Goal: Task Accomplishment & Management: Use online tool/utility

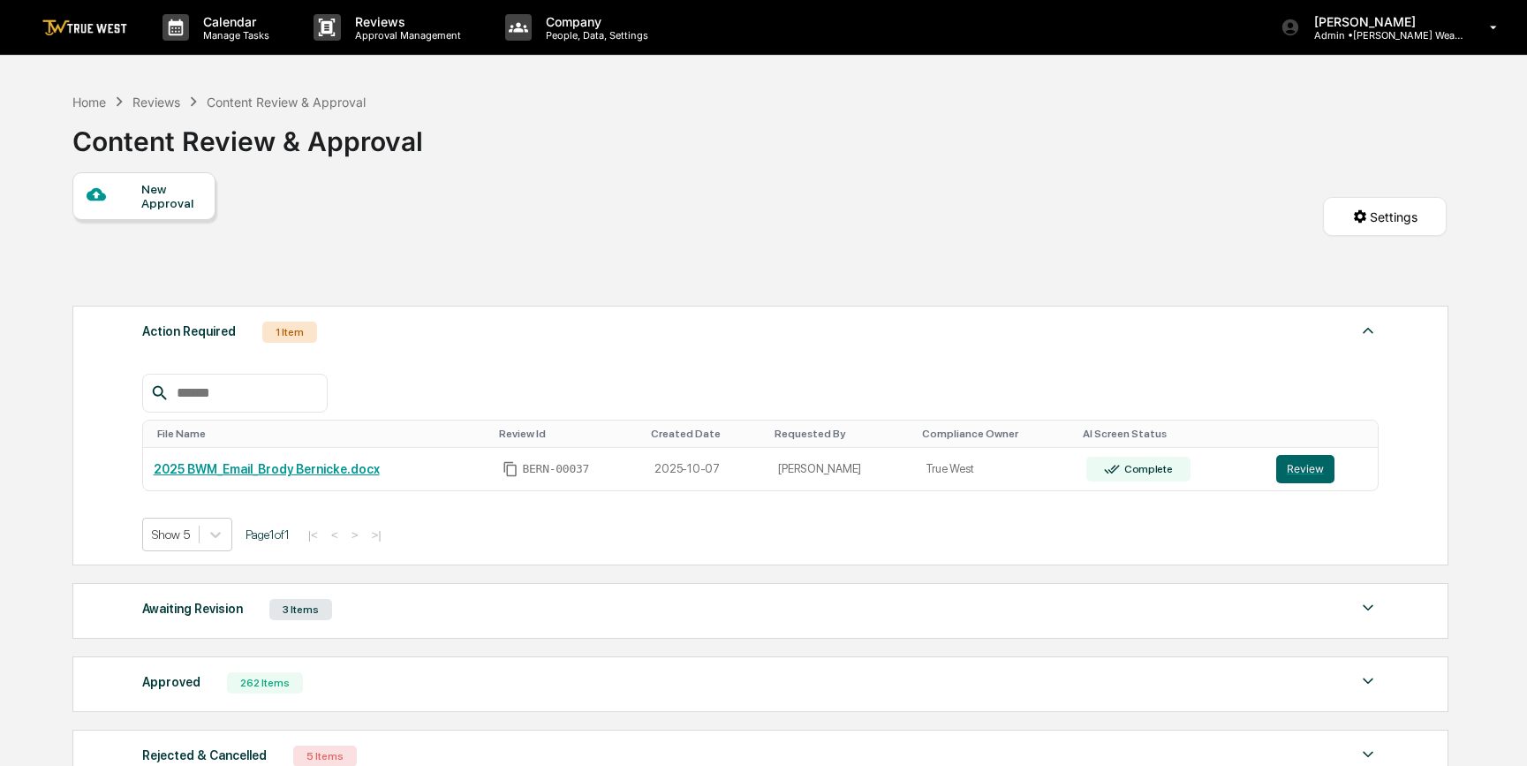
click at [735, 207] on div "New Approval Settings" at bounding box center [759, 234] width 1374 height 125
click at [1299, 470] on button "Review" at bounding box center [1305, 469] width 58 height 28
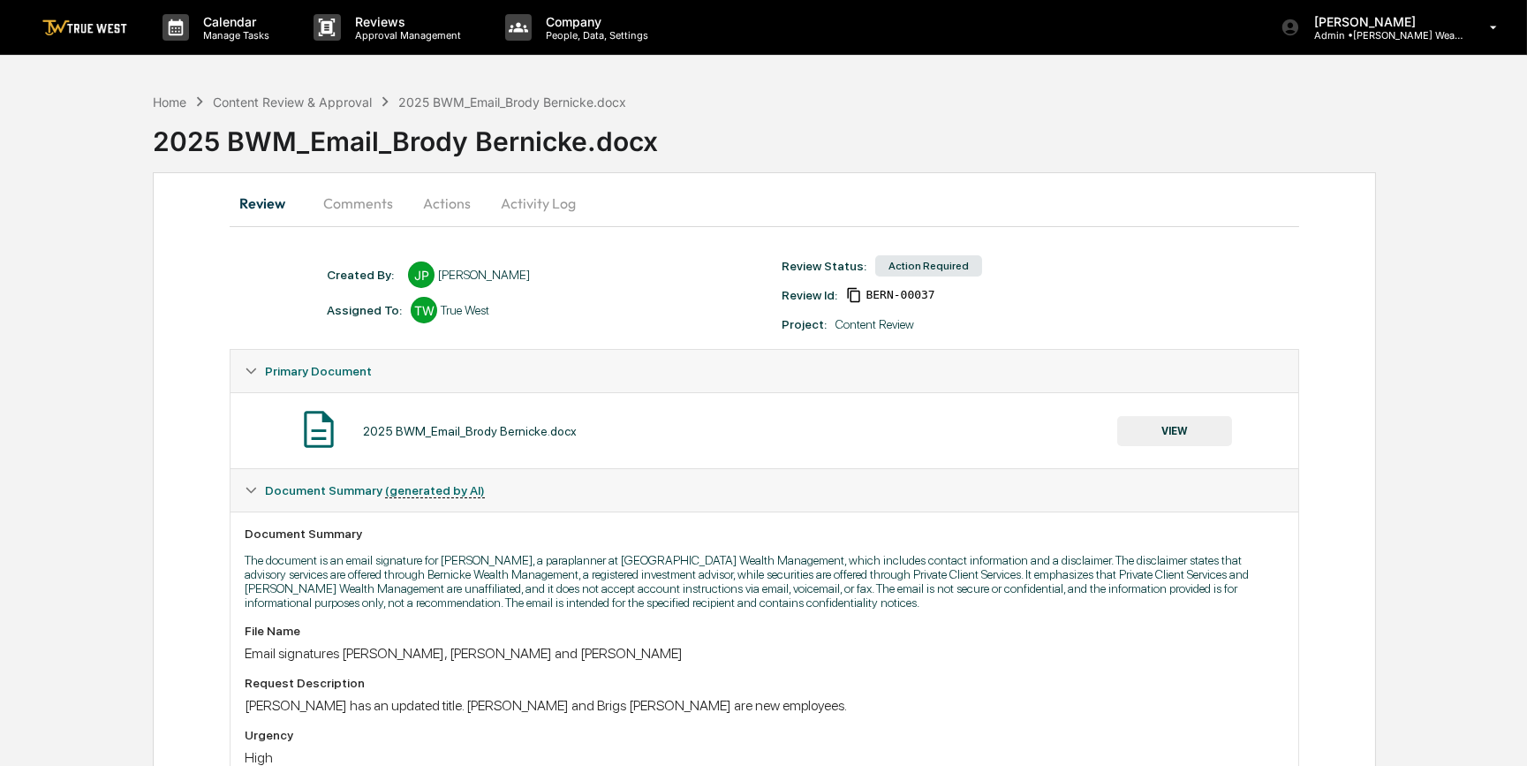
click at [370, 202] on button "Comments" at bounding box center [358, 203] width 98 height 42
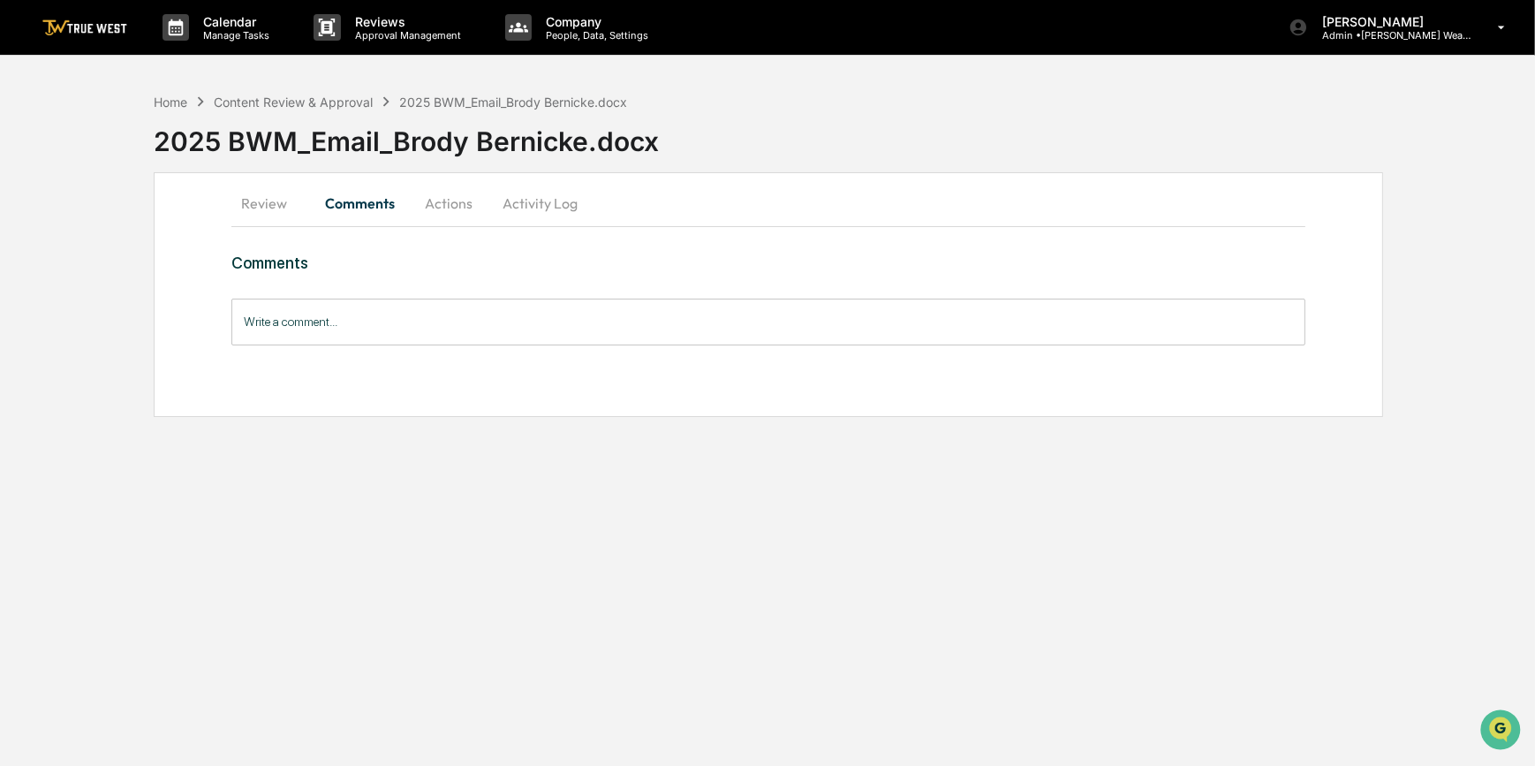
click at [259, 209] on button "Review" at bounding box center [270, 203] width 79 height 42
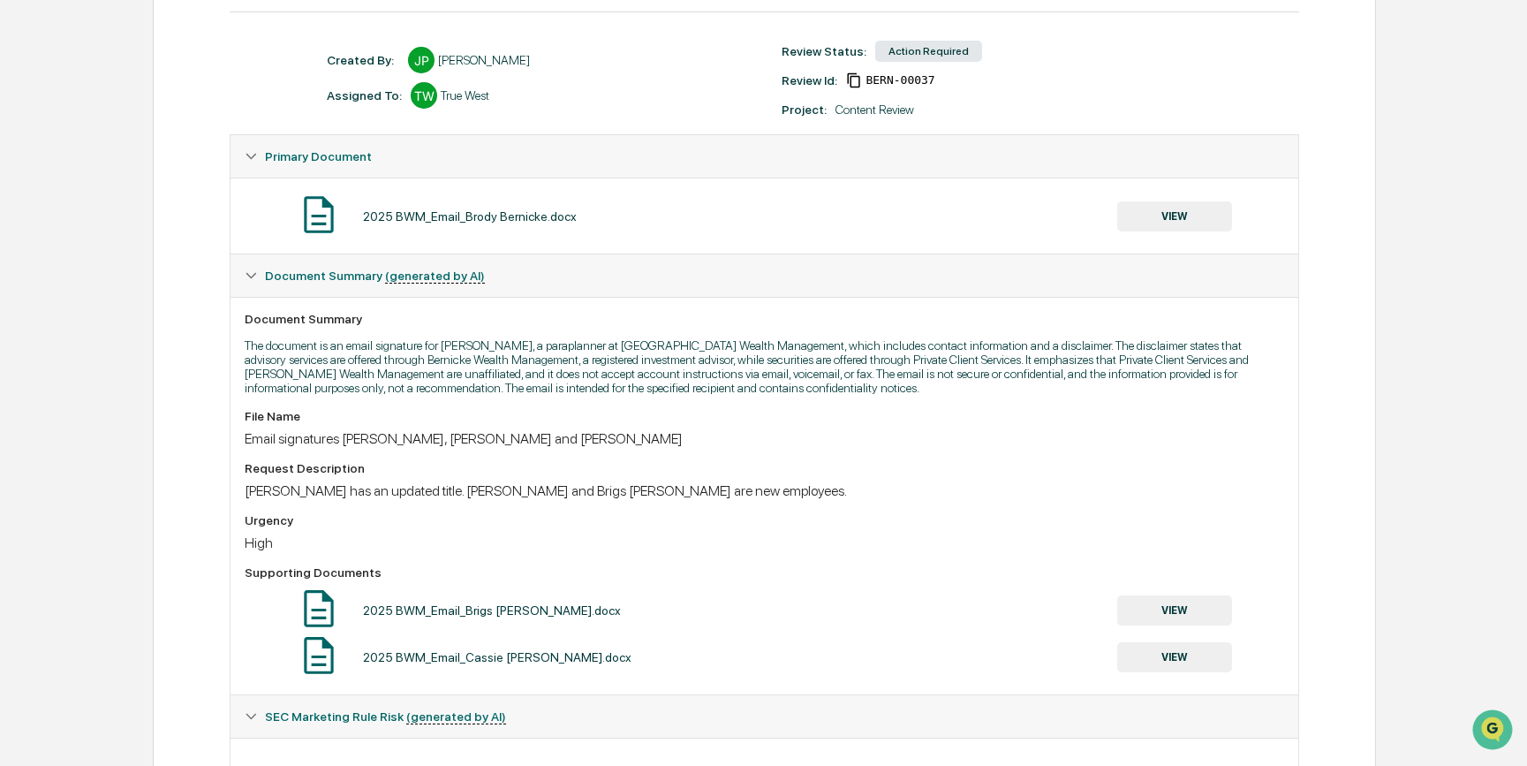
scroll to position [319, 0]
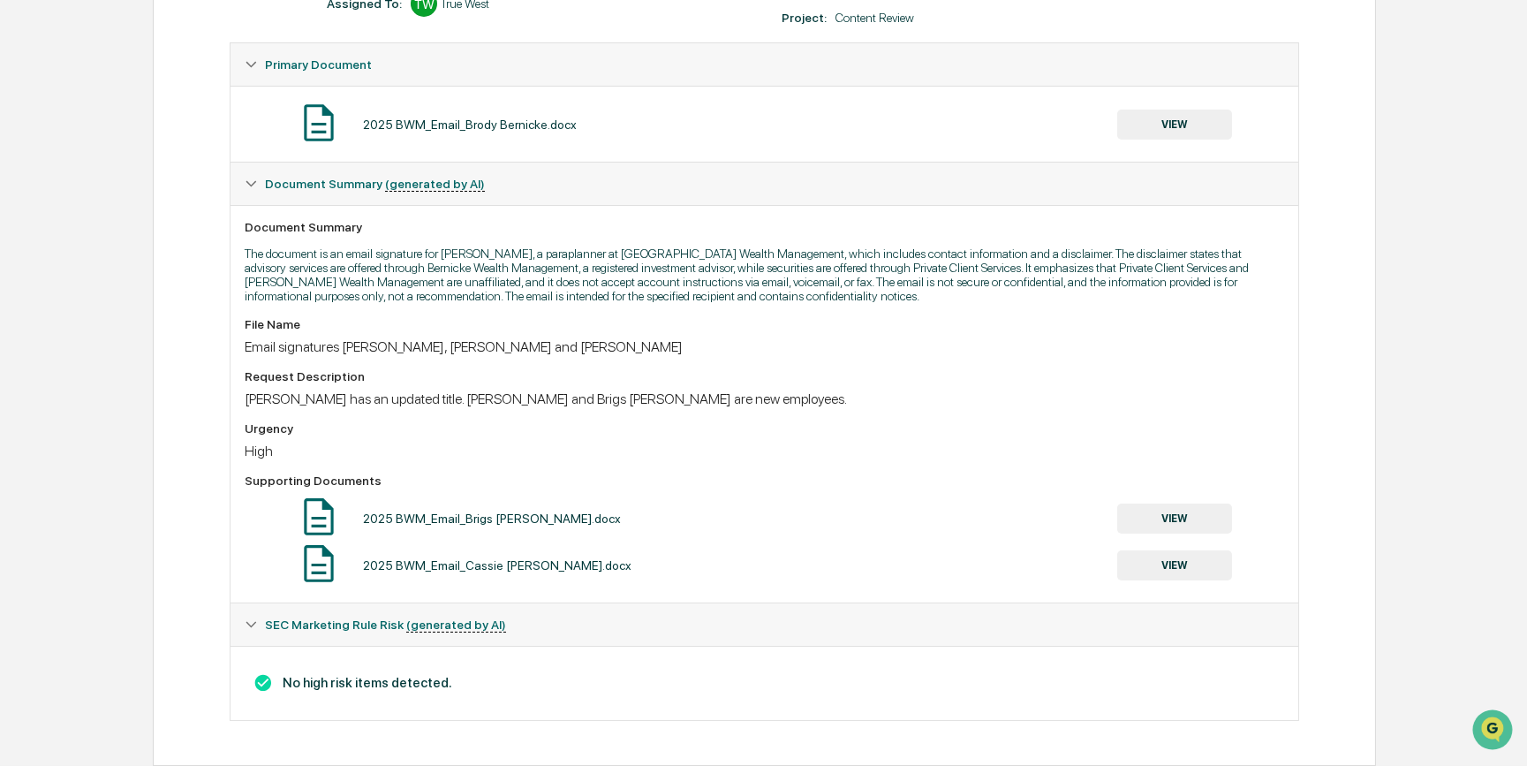
click at [1199, 120] on button "VIEW" at bounding box center [1174, 125] width 115 height 30
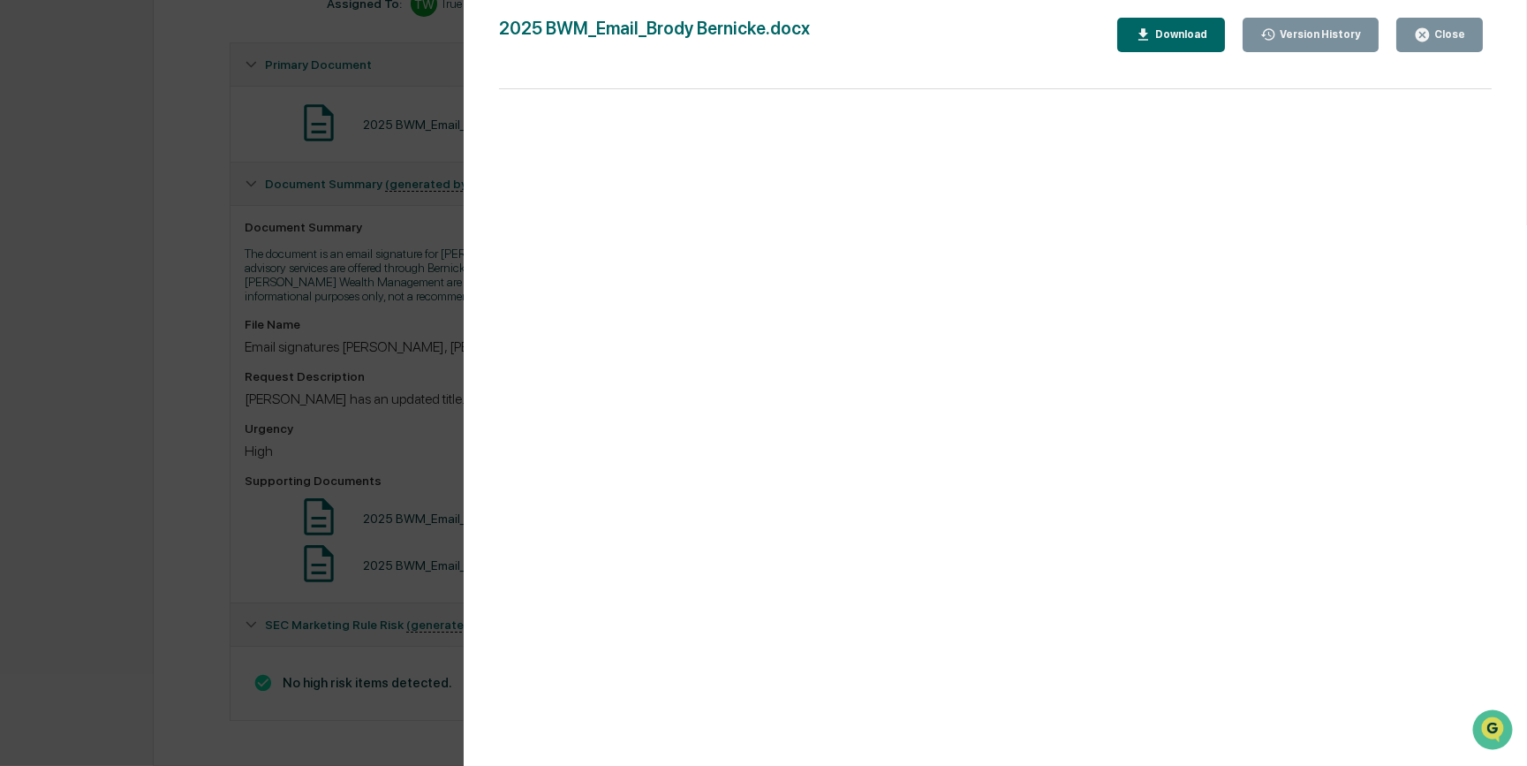
click at [430, 355] on div "Version History [DATE] 08:35 PM [PERSON_NAME] 2025 BWM_Email_Brody Bernicke.doc…" at bounding box center [763, 383] width 1527 height 766
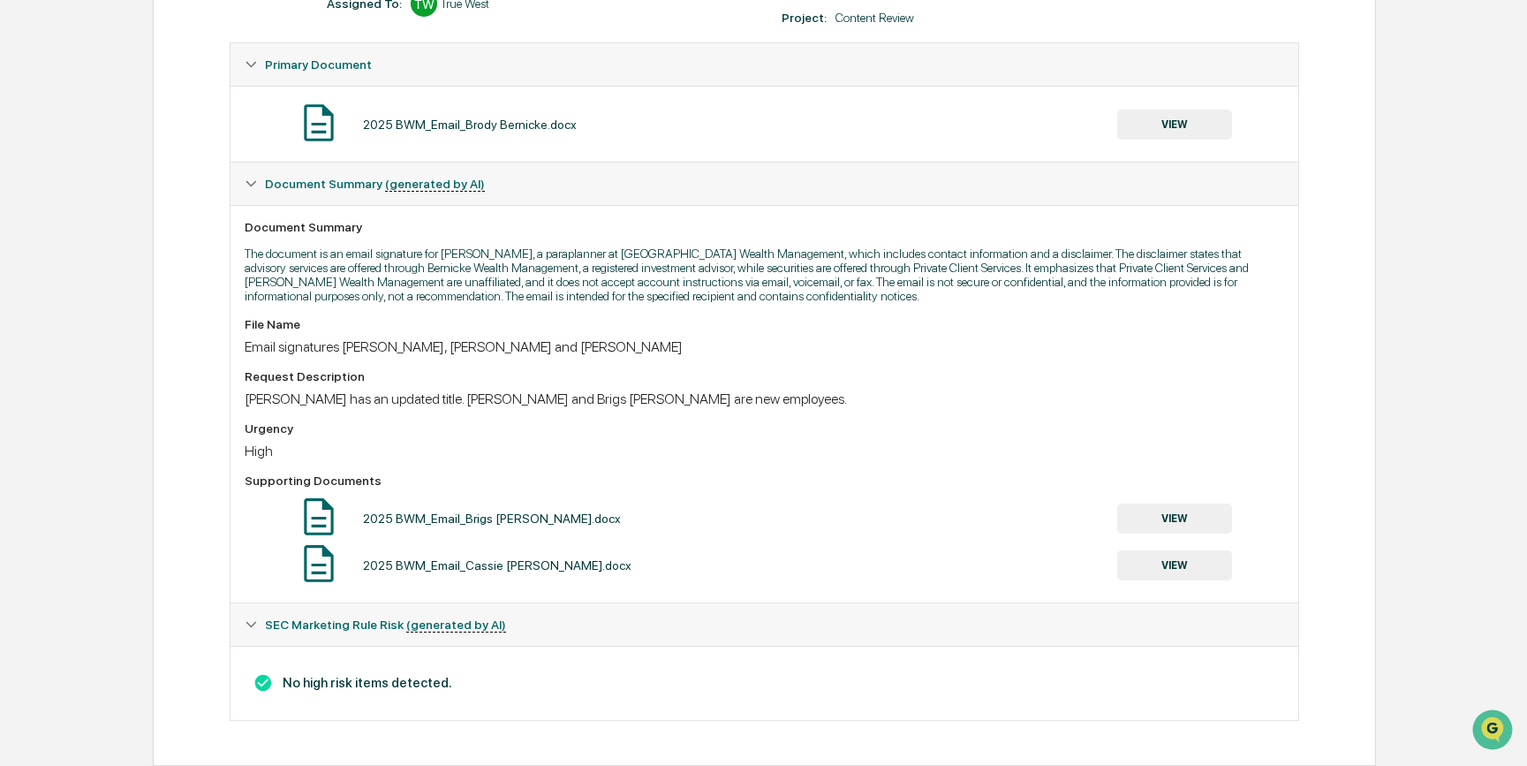
click at [1158, 505] on button "VIEW" at bounding box center [1174, 518] width 115 height 30
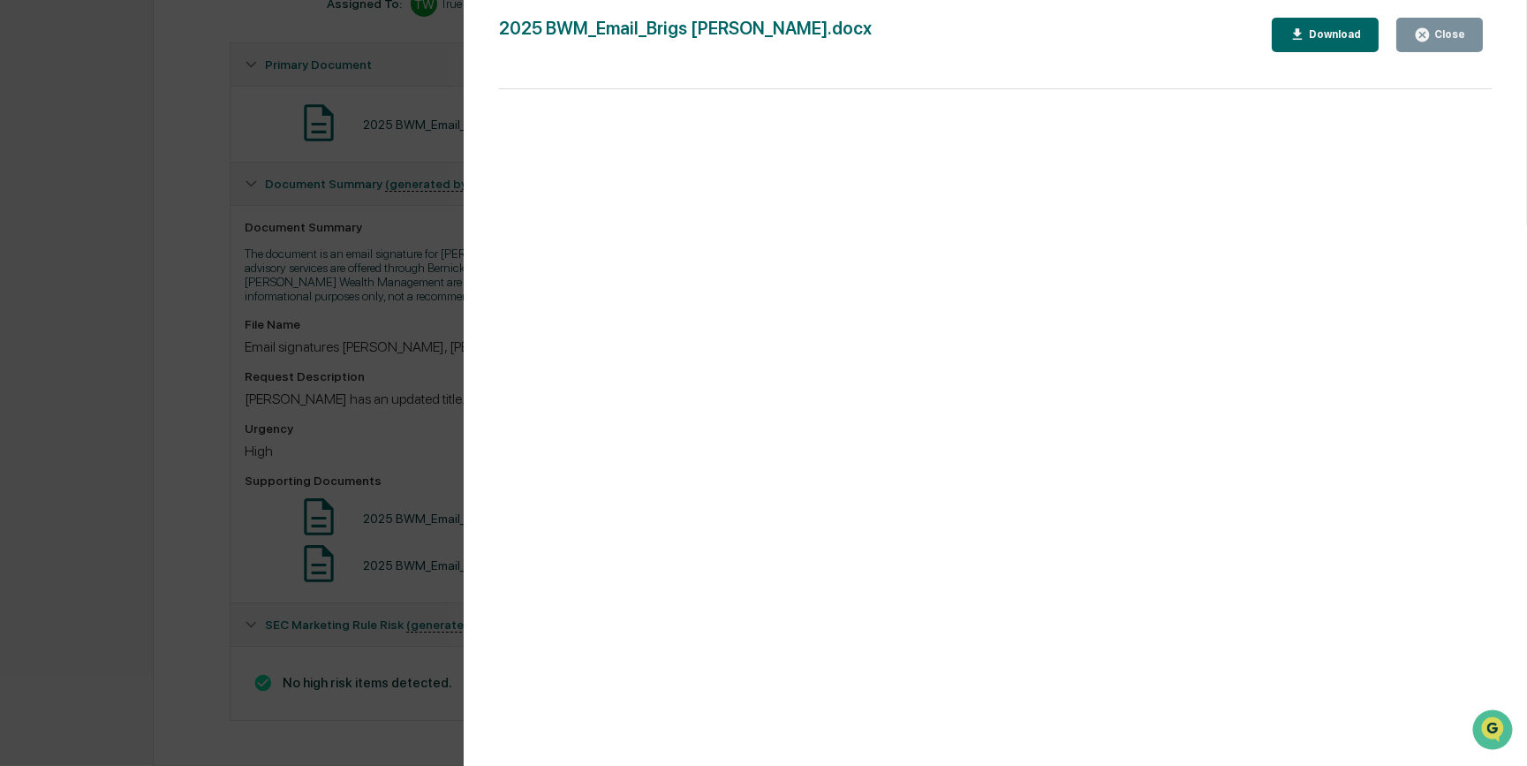
click at [348, 413] on div "Version History [DATE] 08:35 PM [PERSON_NAME] 2025 BWM_Email_Brigs [PERSON_NAME…" at bounding box center [763, 383] width 1527 height 766
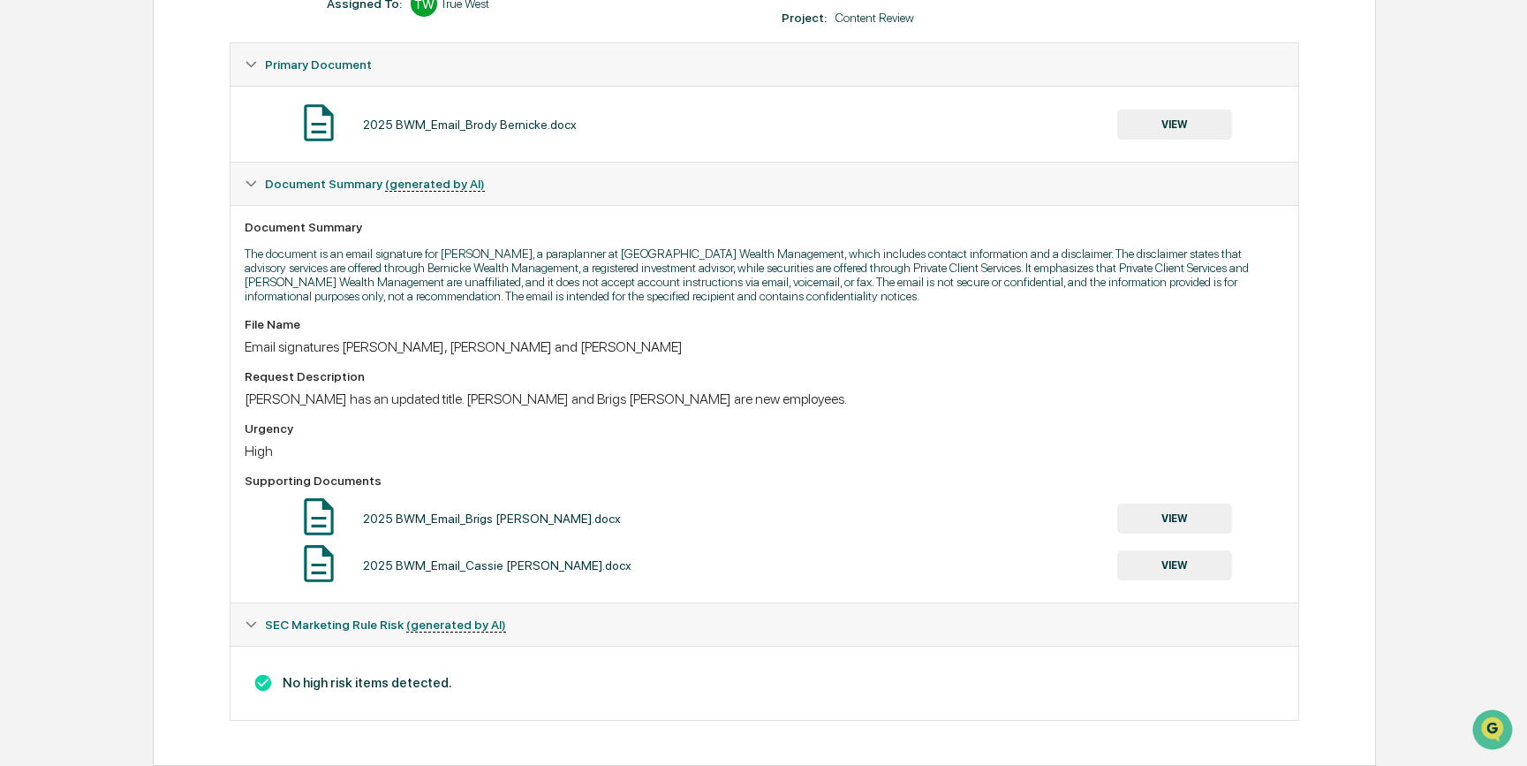
click at [1193, 565] on button "VIEW" at bounding box center [1174, 565] width 115 height 30
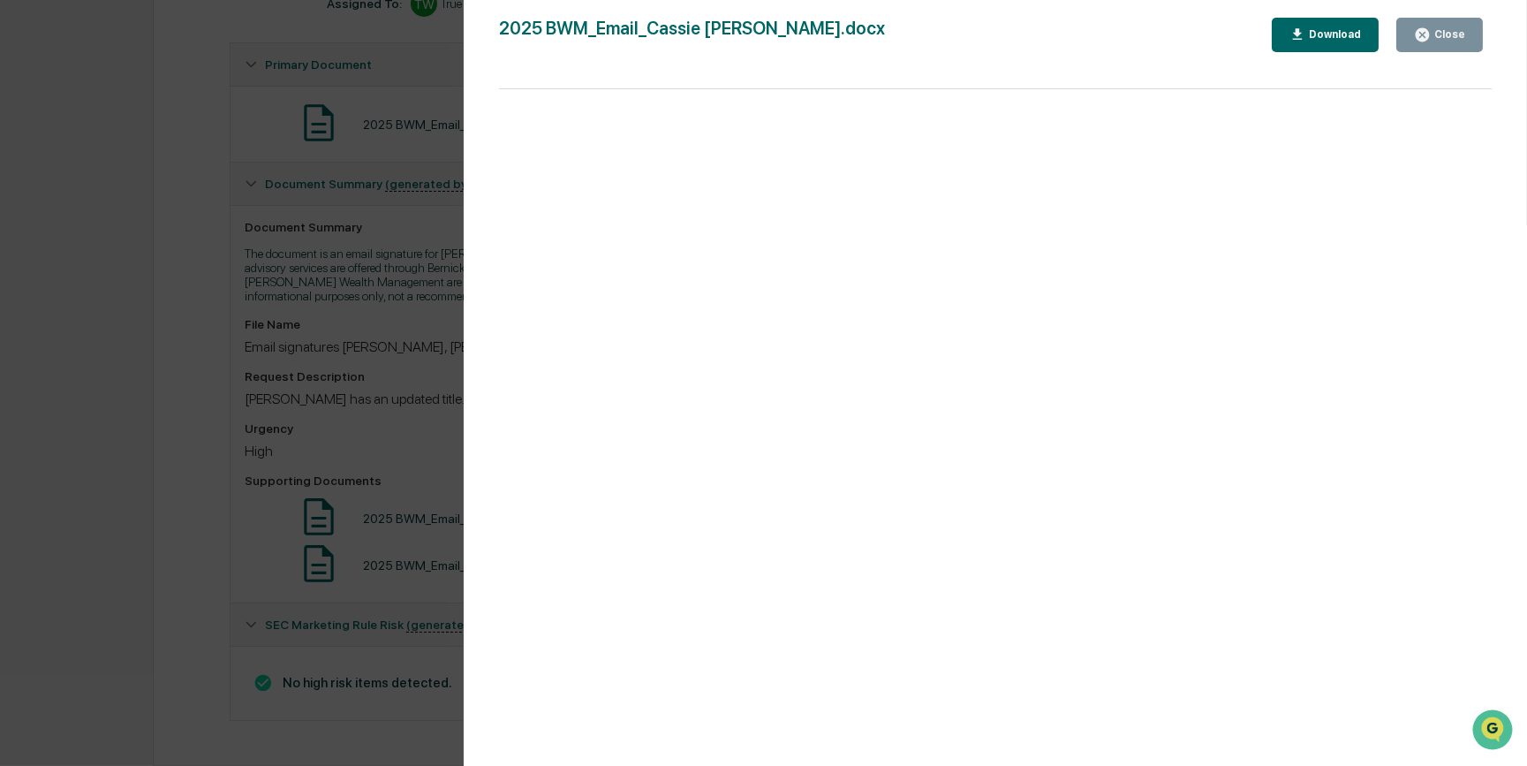
click at [410, 346] on div "Version History [DATE] 08:35 PM [PERSON_NAME] 2025 BWM_Email_Cassie [PERSON_NAM…" at bounding box center [763, 383] width 1527 height 766
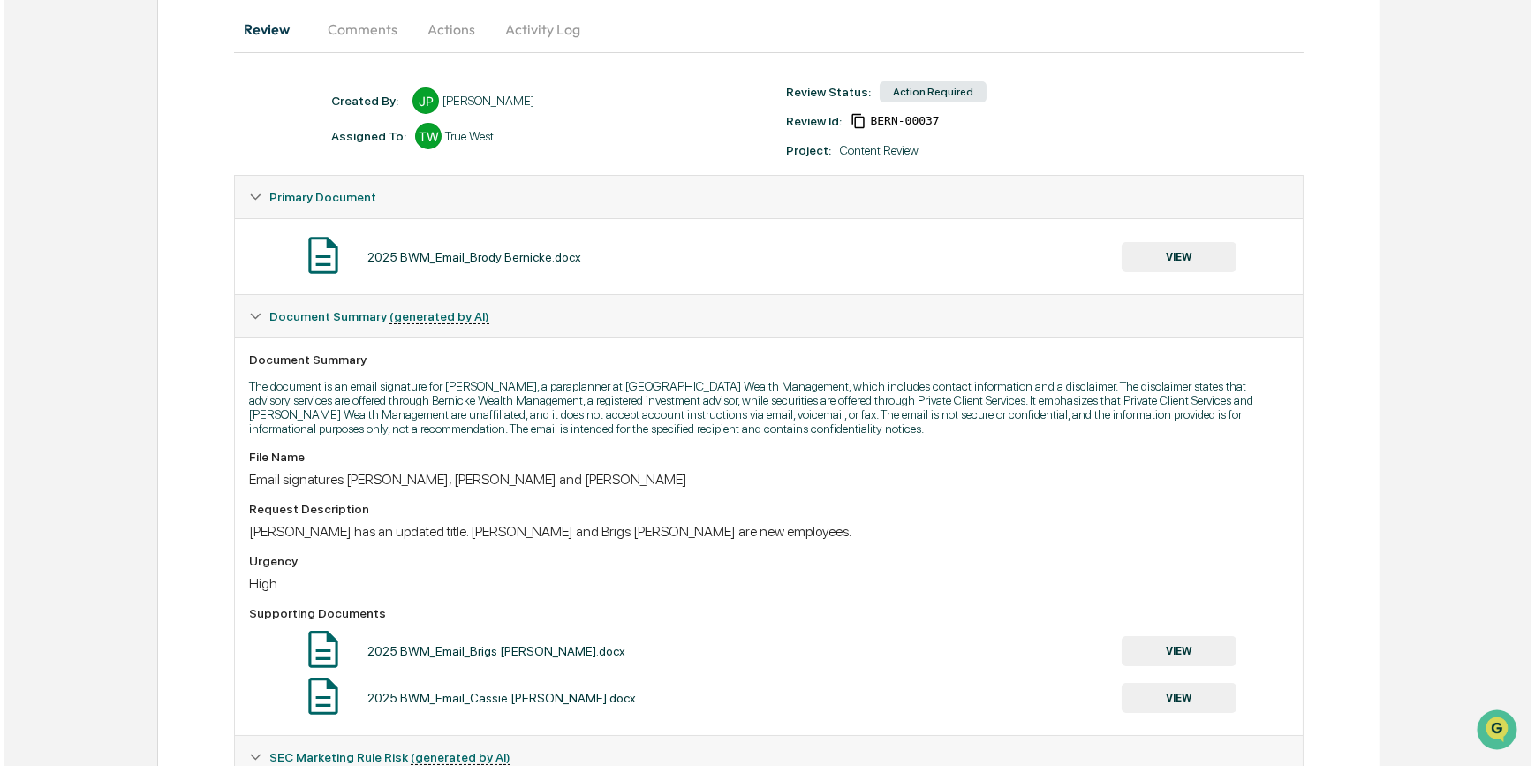
scroll to position [0, 0]
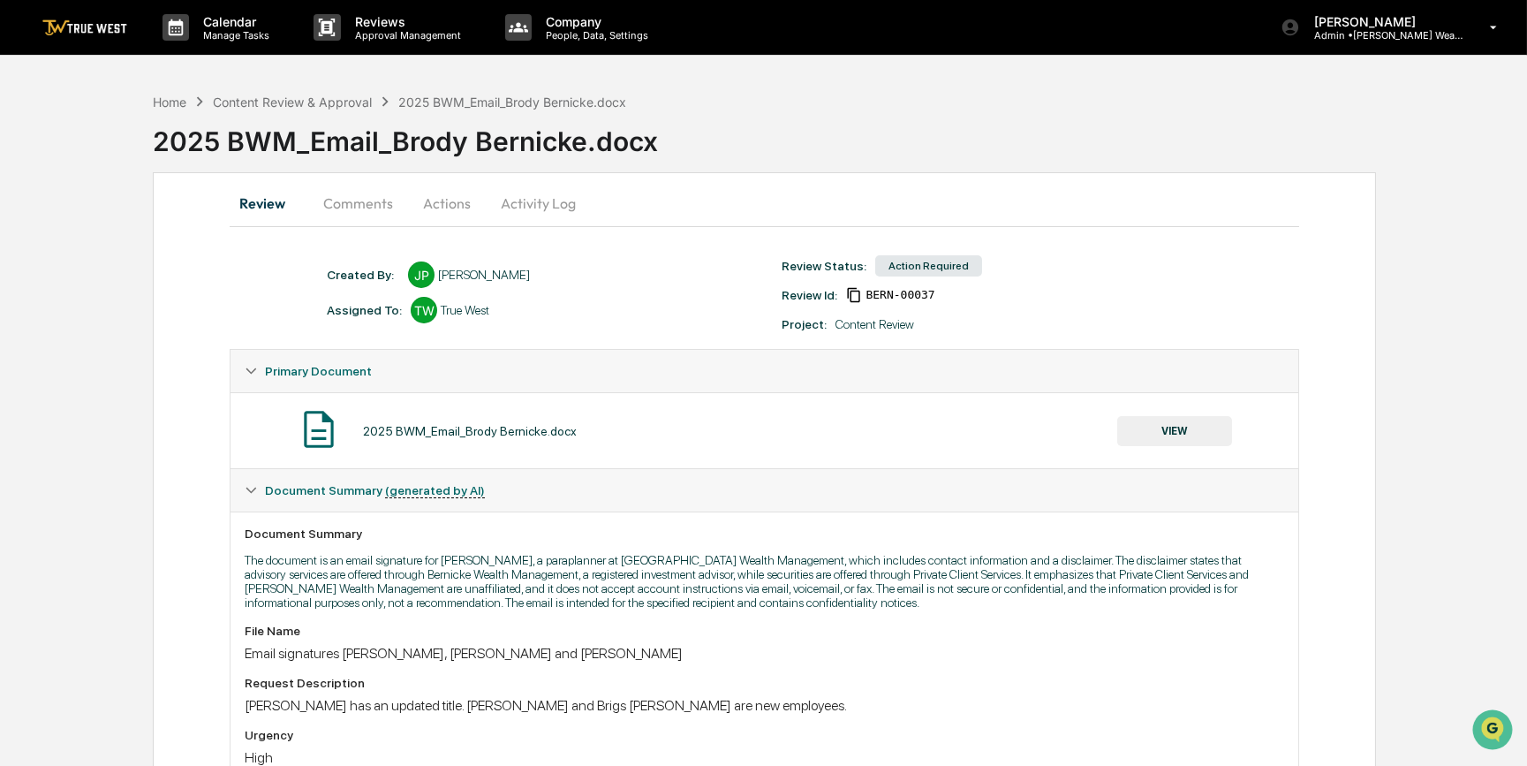
click at [444, 202] on button "Actions" at bounding box center [446, 203] width 79 height 42
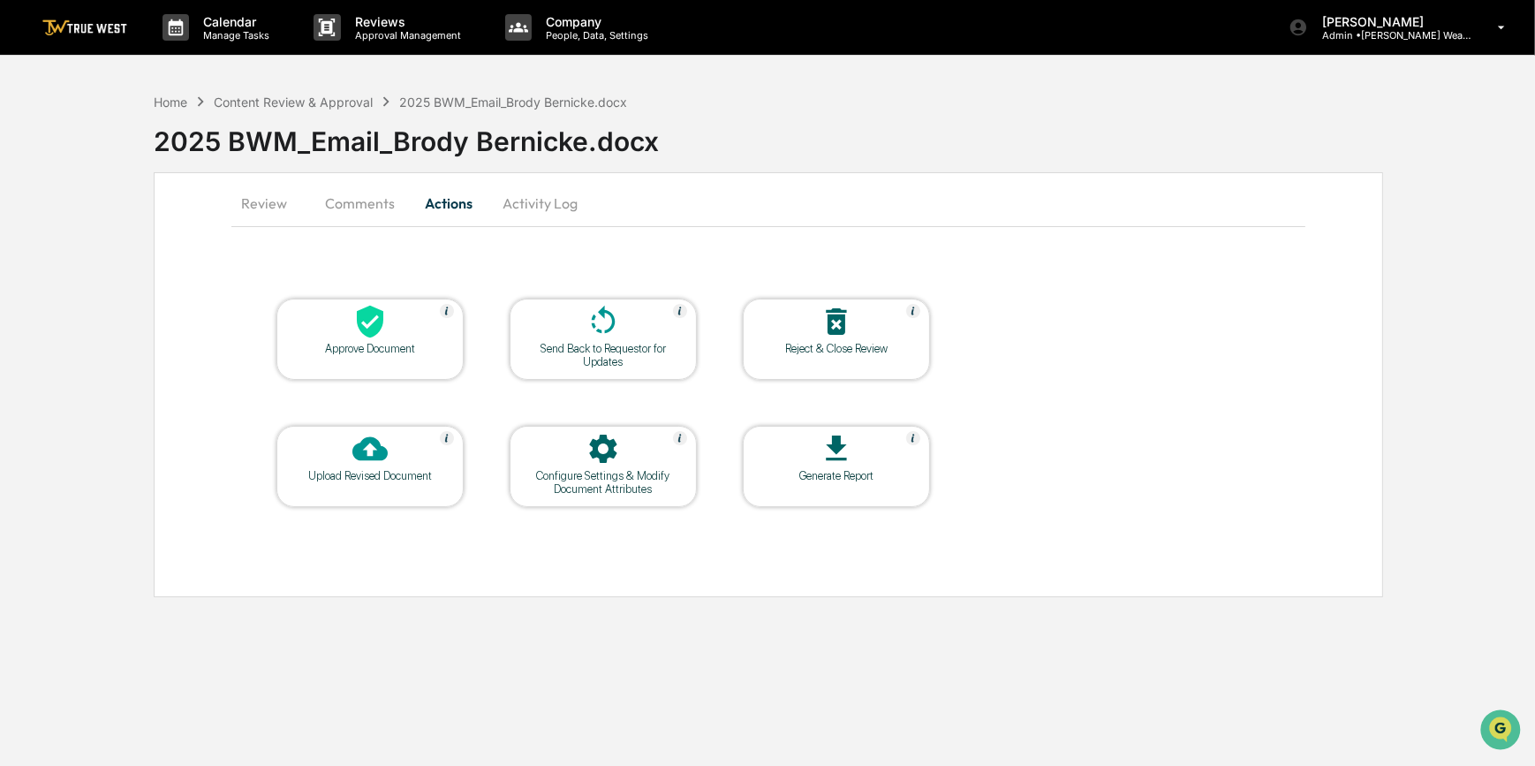
click at [430, 334] on div at bounding box center [370, 323] width 177 height 38
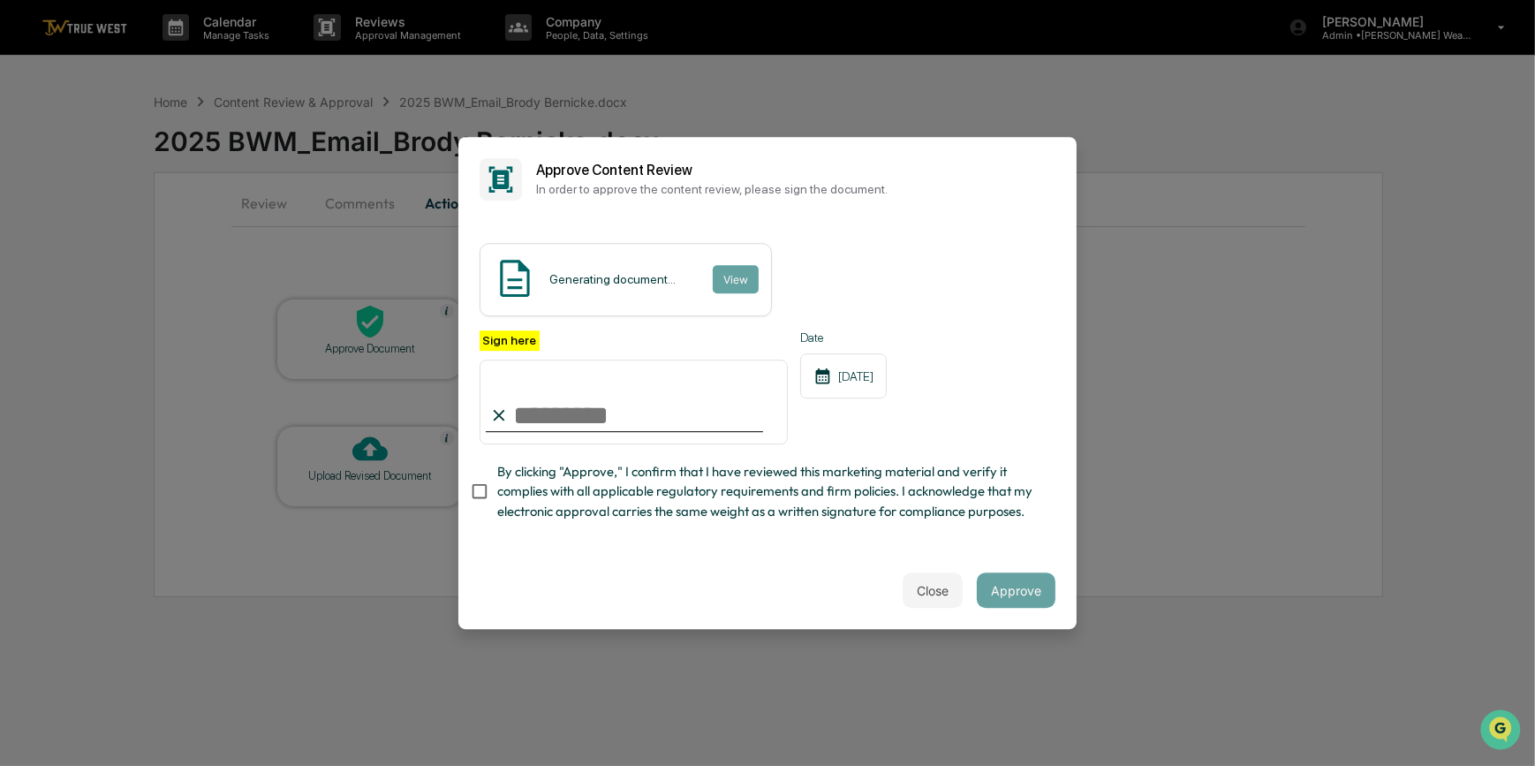
click at [556, 398] on input "Sign here" at bounding box center [634, 402] width 308 height 85
type input "*********"
click at [652, 330] on div "Sign here *********" at bounding box center [634, 387] width 308 height 115
click at [723, 265] on button "View" at bounding box center [735, 279] width 46 height 28
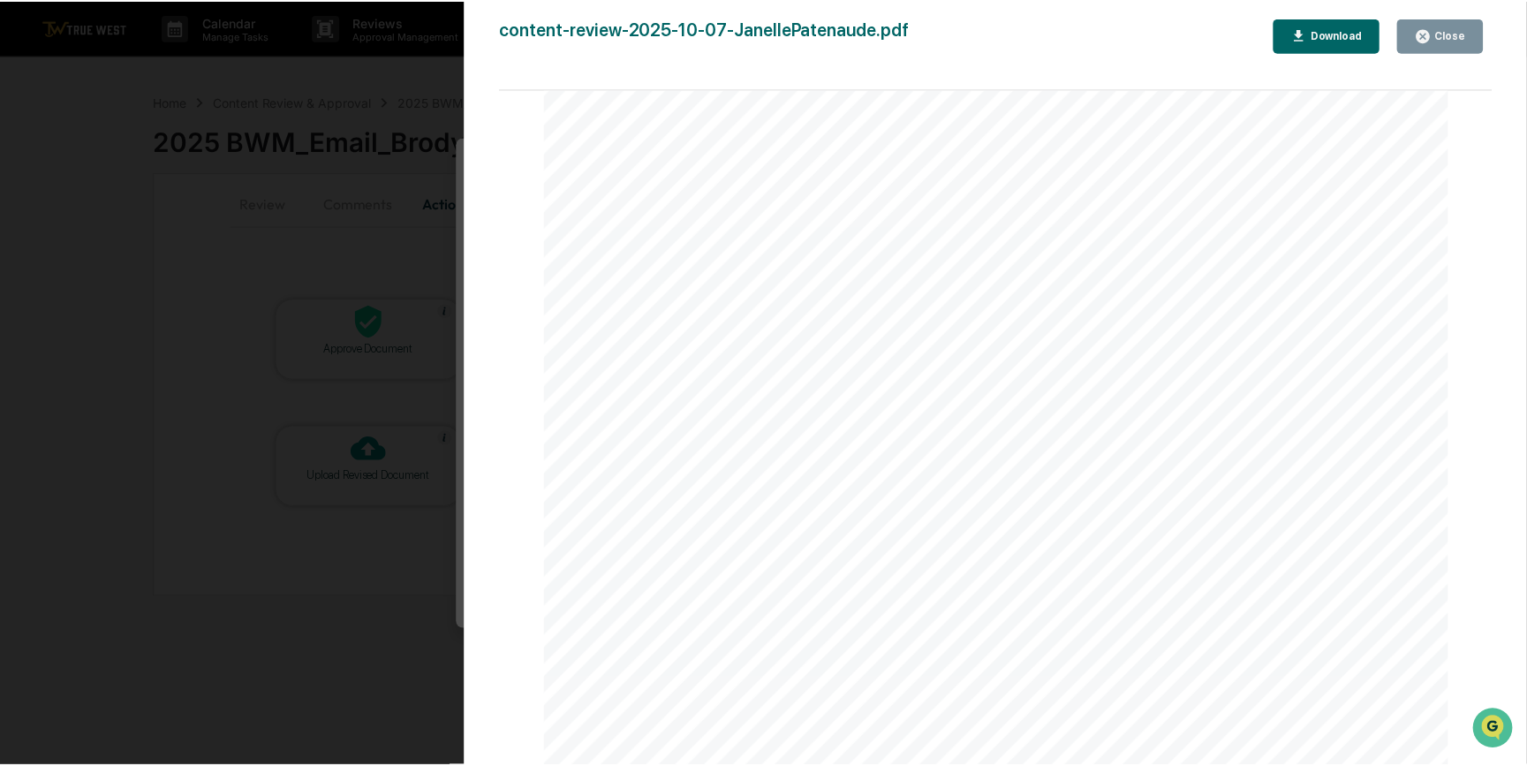
scroll to position [723, 0]
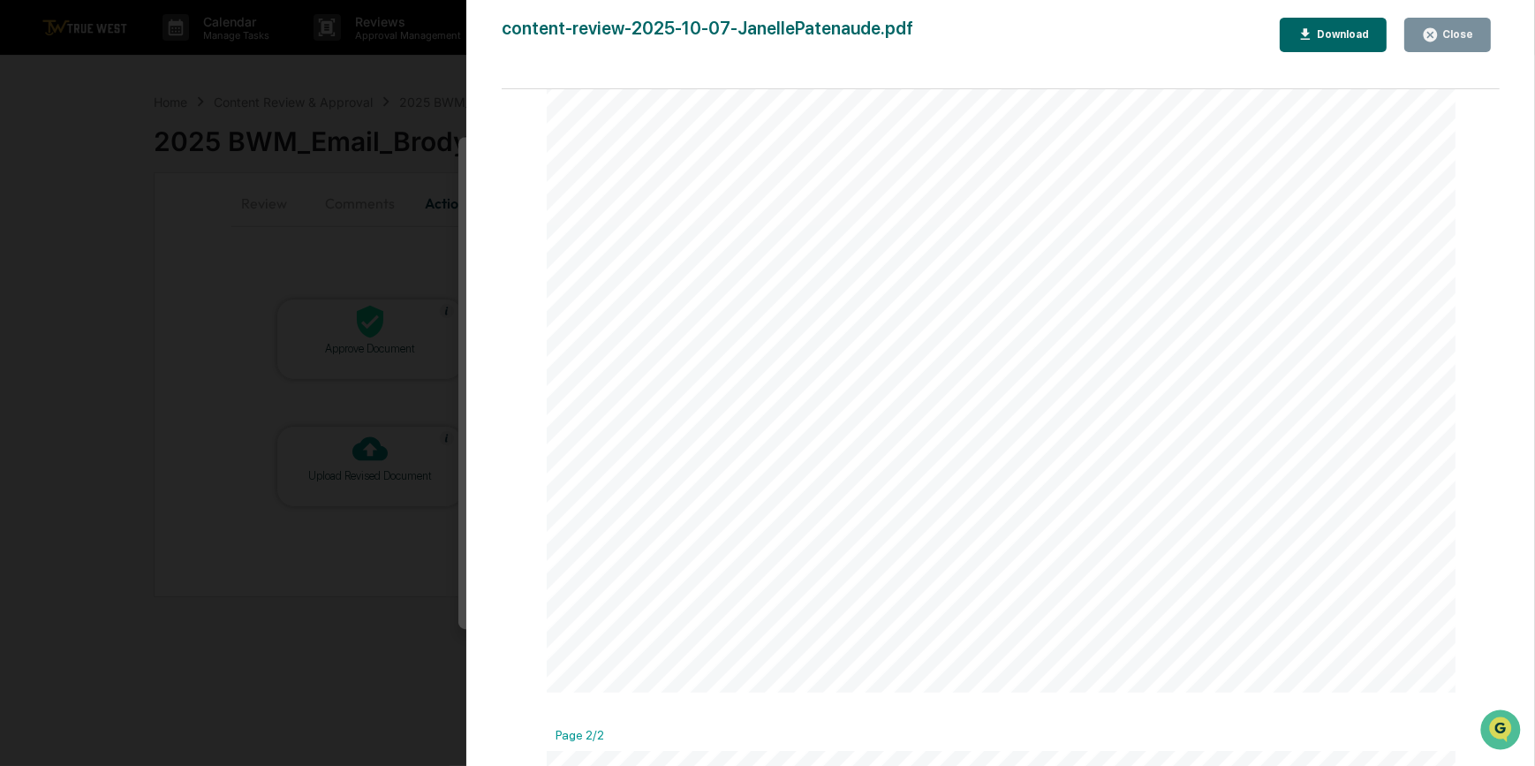
click at [382, 244] on div "Version History [DATE] 09:40 PM [PERSON_NAME] content-review-2025-10-07-Janelle…" at bounding box center [767, 383] width 1535 height 766
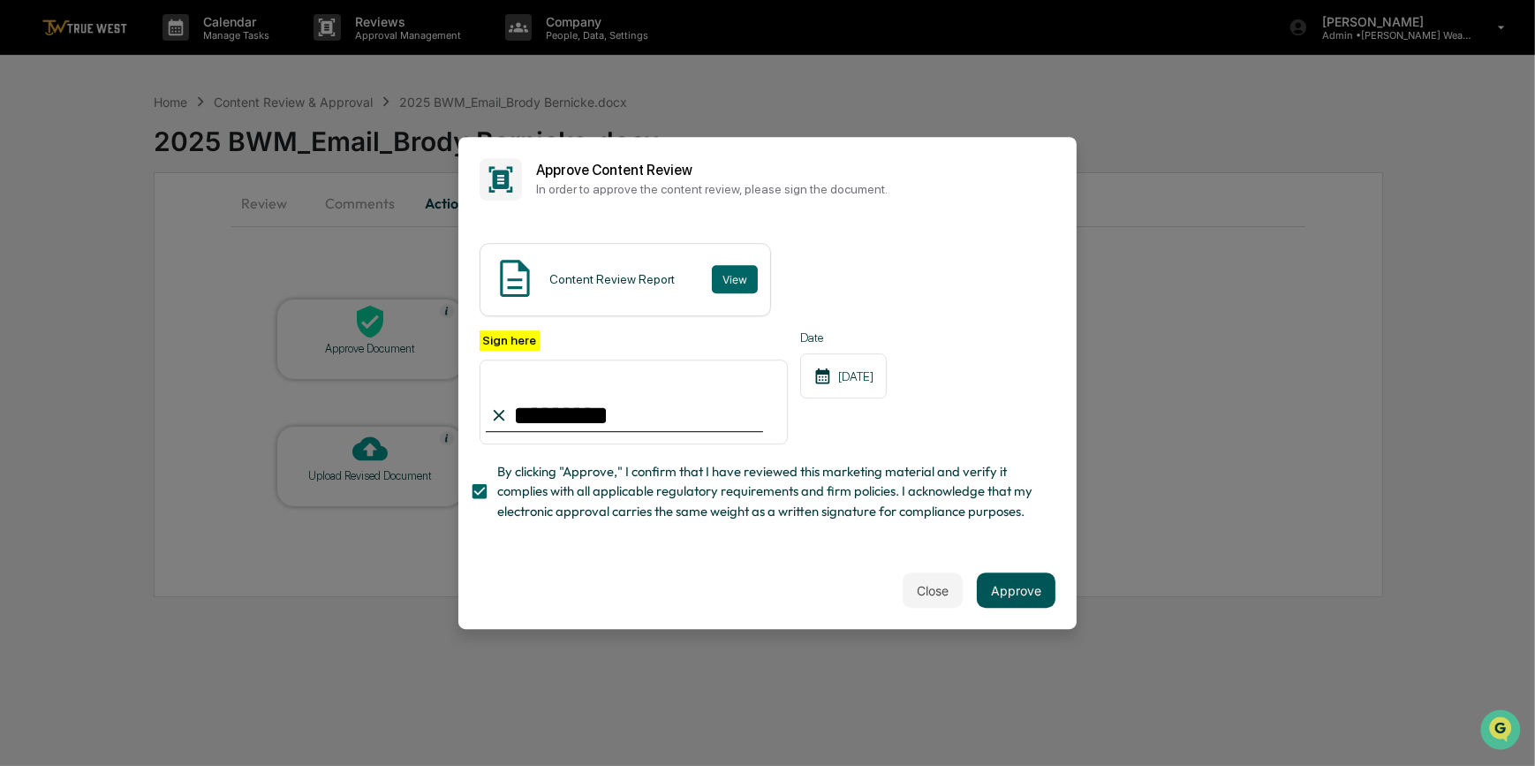
click at [1015, 591] on button "Approve" at bounding box center [1016, 589] width 79 height 35
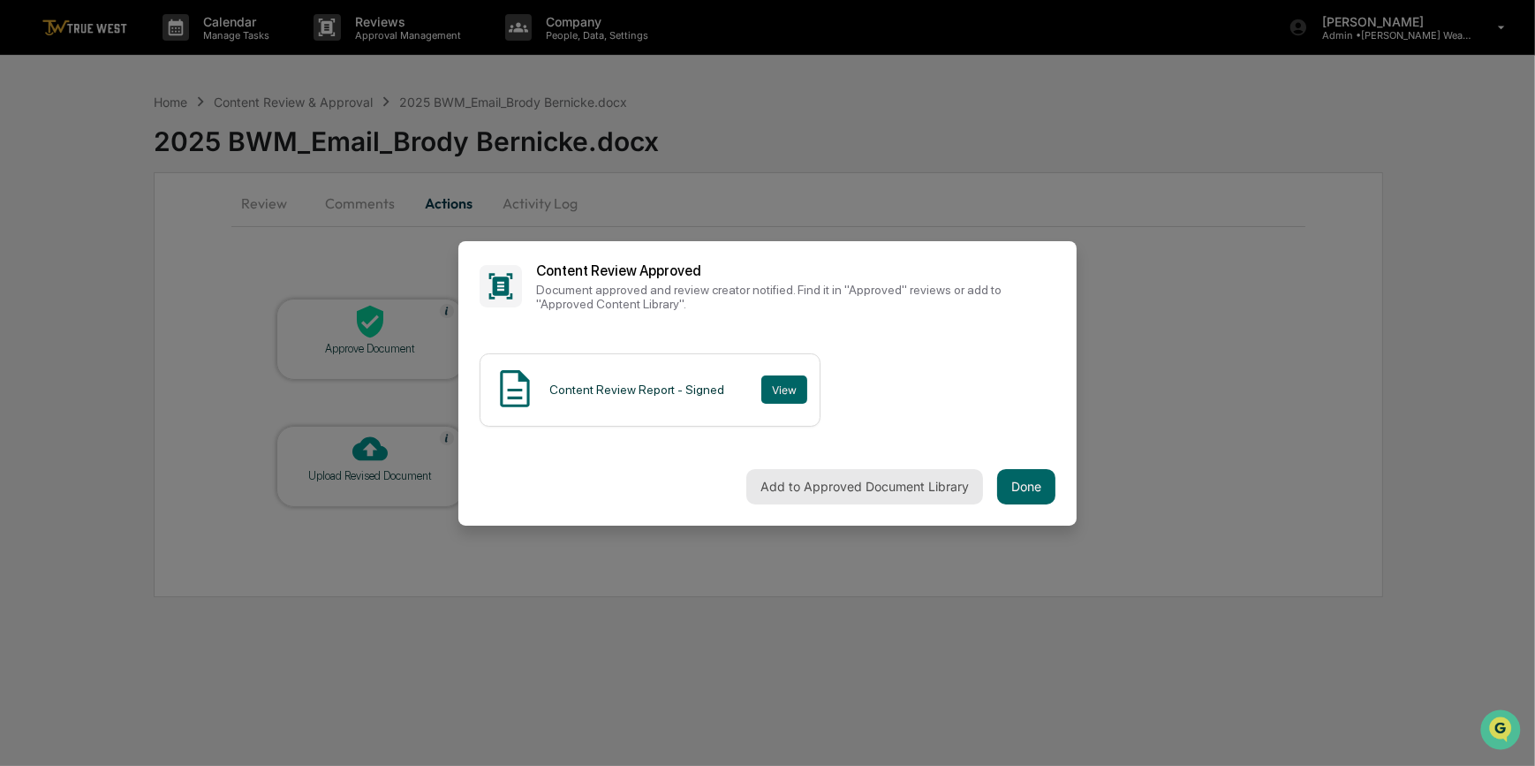
click at [847, 475] on button "Add to Approved Document Library" at bounding box center [864, 486] width 237 height 35
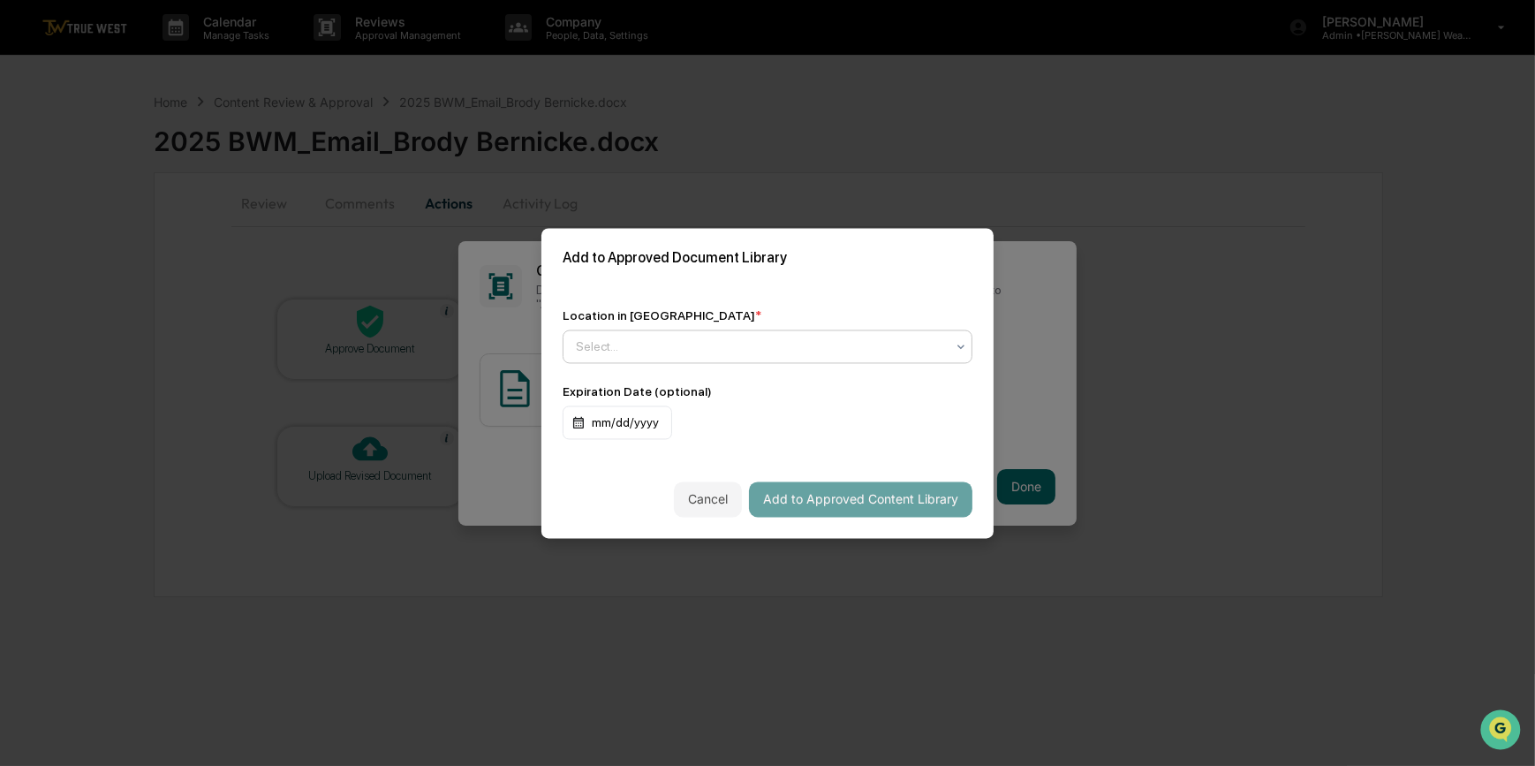
click at [723, 342] on div at bounding box center [760, 346] width 369 height 18
click at [753, 287] on div "Location in Library * Use Up and Down to choose options, press Enter to select …" at bounding box center [767, 373] width 452 height 173
click at [662, 344] on div at bounding box center [760, 346] width 369 height 18
click at [703, 300] on div "Location in Library * Select... Expiration Date (optional) mm/dd/yyyy" at bounding box center [767, 373] width 452 height 173
click at [632, 343] on div at bounding box center [760, 346] width 369 height 18
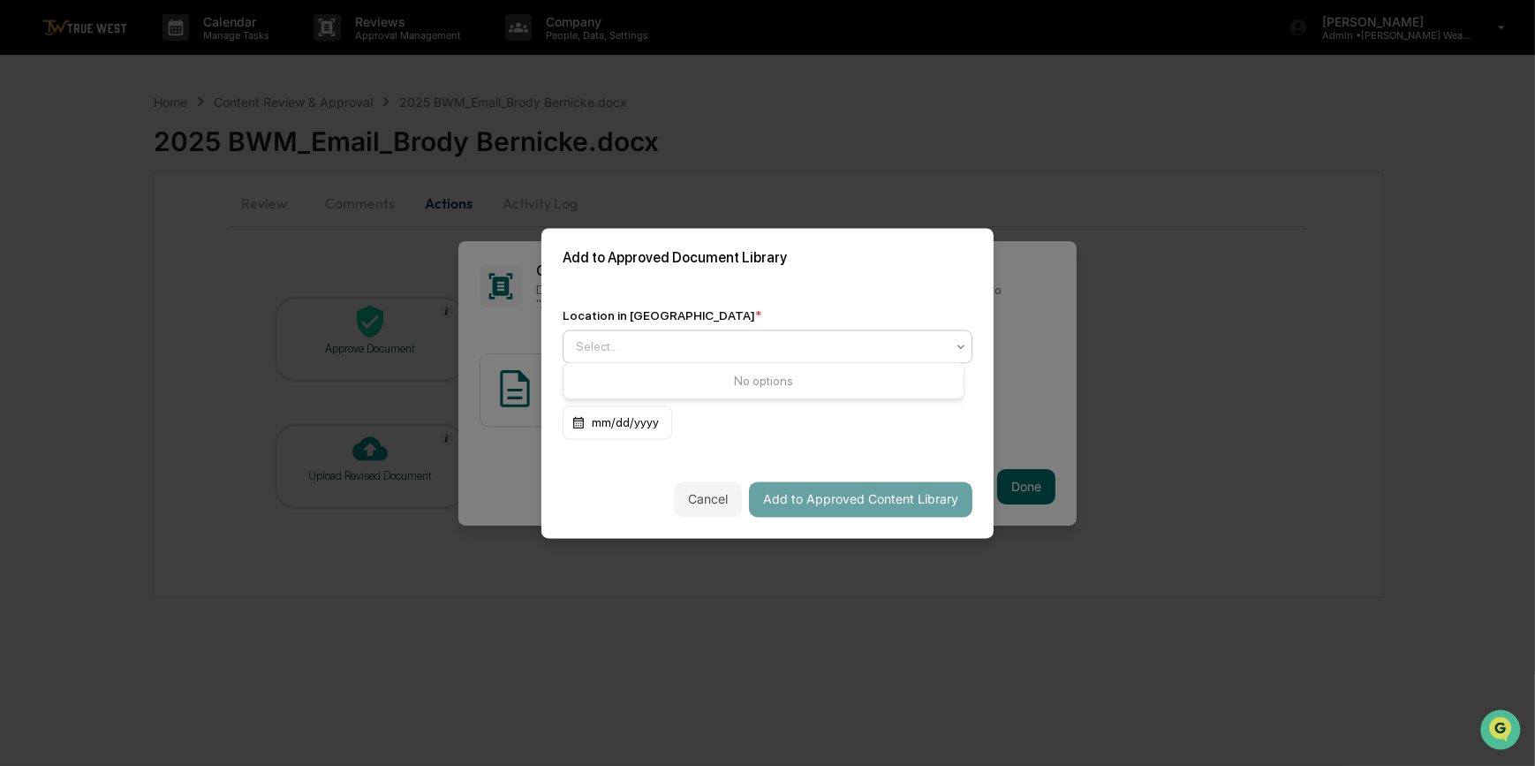
click at [617, 379] on div "No options" at bounding box center [764, 381] width 400 height 28
click at [753, 292] on div "Location in Library * Use Up and Down to choose options, press Enter to select …" at bounding box center [767, 373] width 452 height 173
click at [685, 334] on div "Select..." at bounding box center [760, 346] width 387 height 25
click at [629, 390] on div "Approved Content Library" at bounding box center [764, 384] width 400 height 35
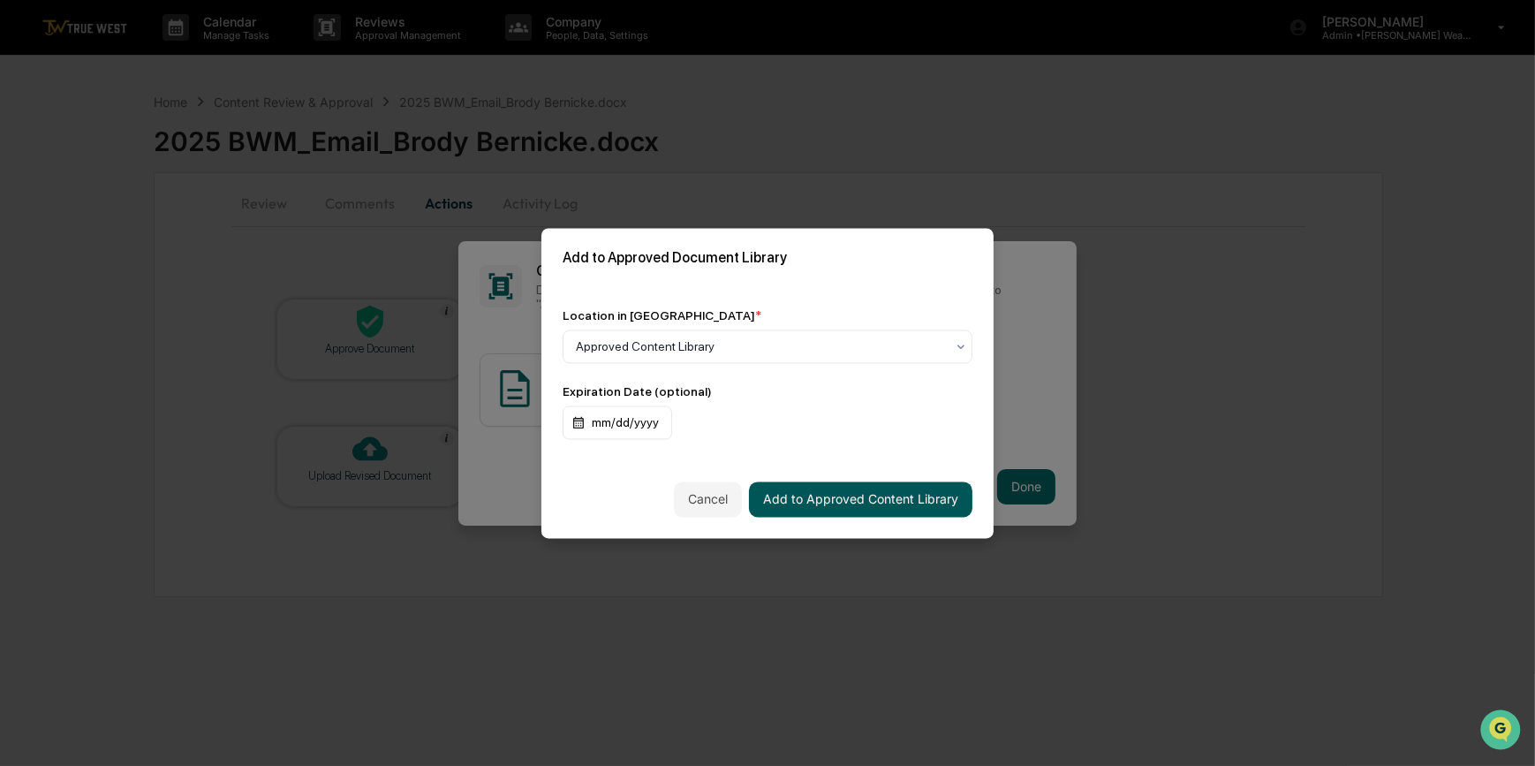
click at [864, 495] on button "Add to Approved Content Library" at bounding box center [860, 498] width 223 height 35
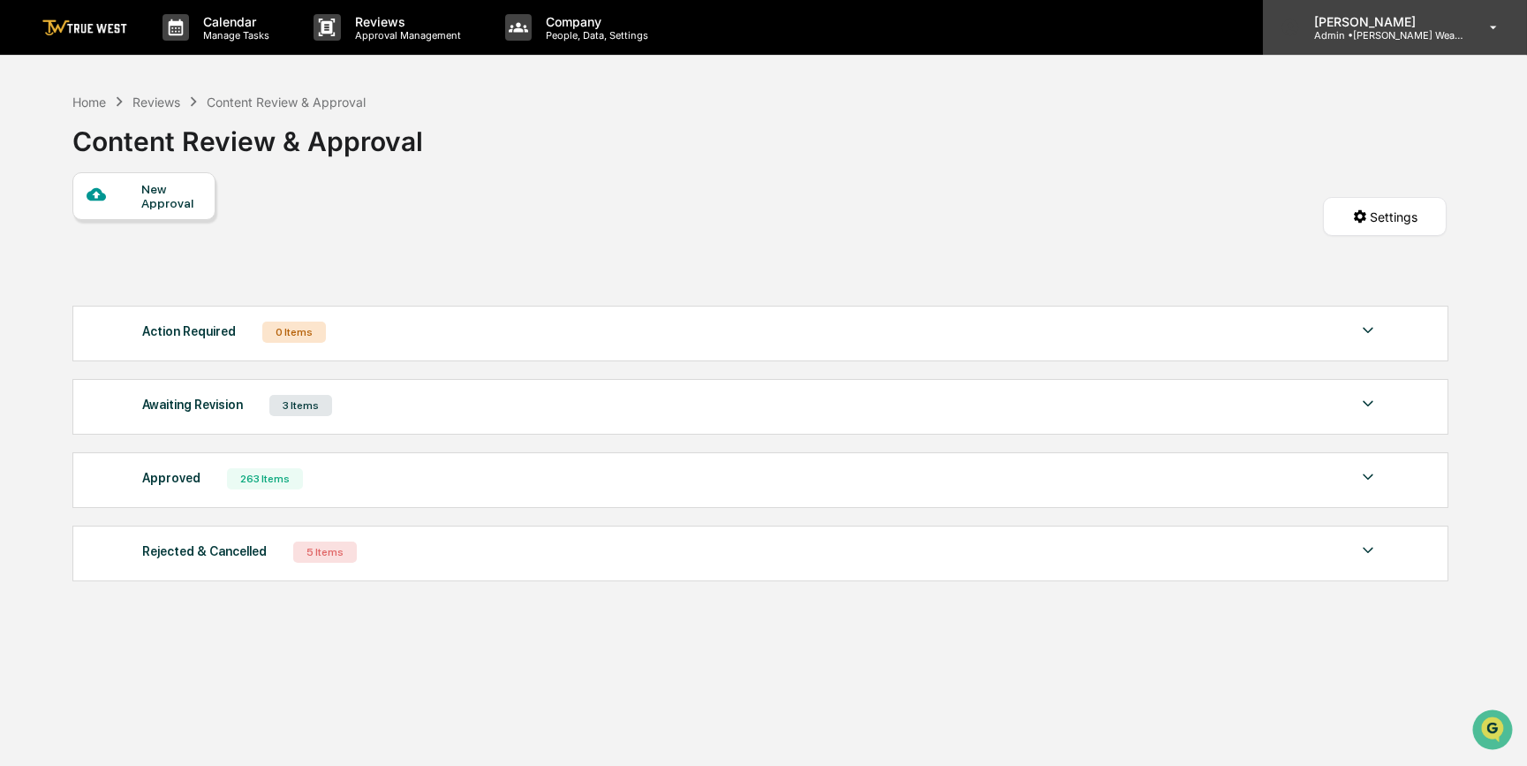
click at [1350, 21] on p "[PERSON_NAME]" at bounding box center [1382, 21] width 164 height 15
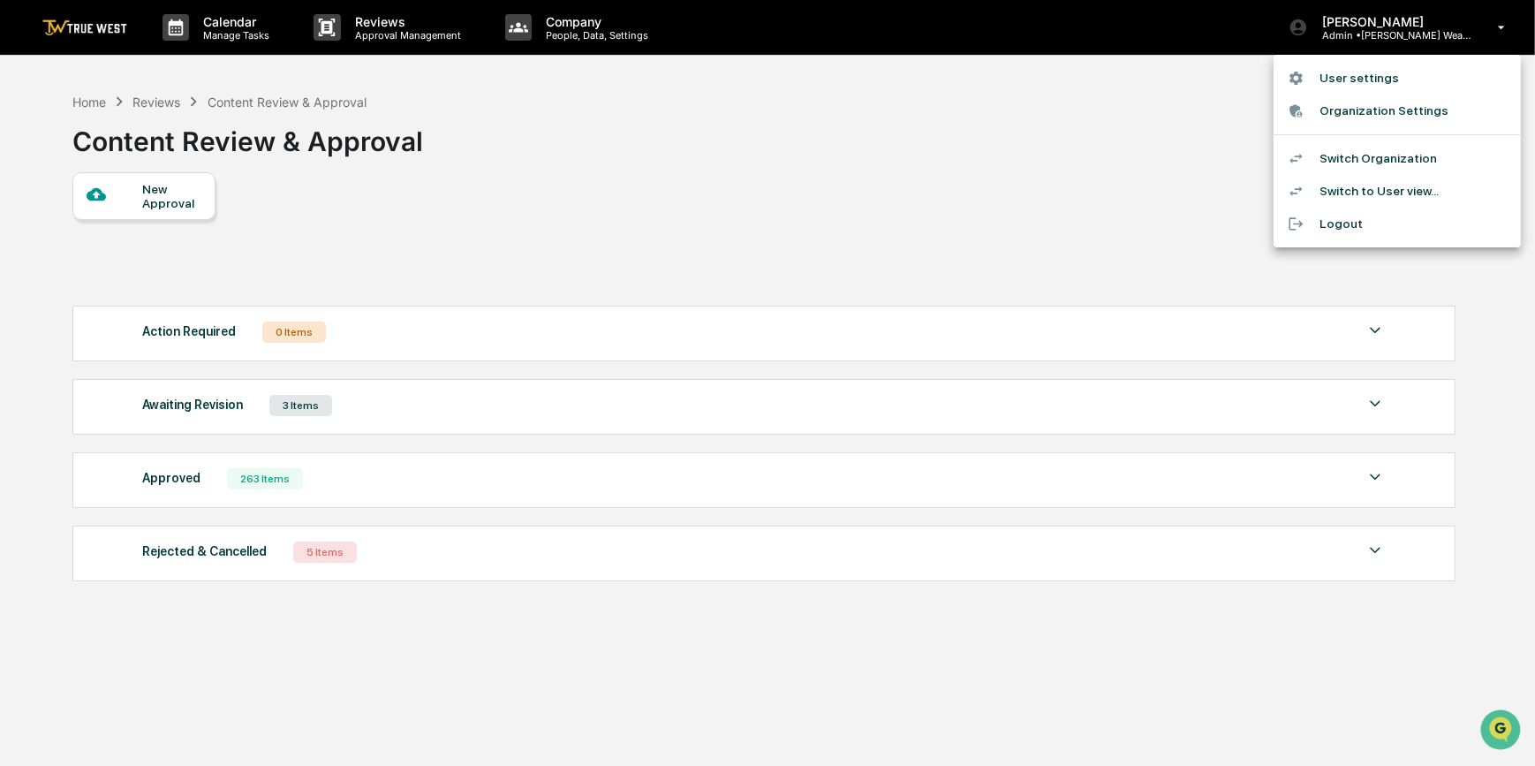
click at [1356, 165] on li "Switch Organization" at bounding box center [1397, 158] width 247 height 33
